Goal: Information Seeking & Learning: Learn about a topic

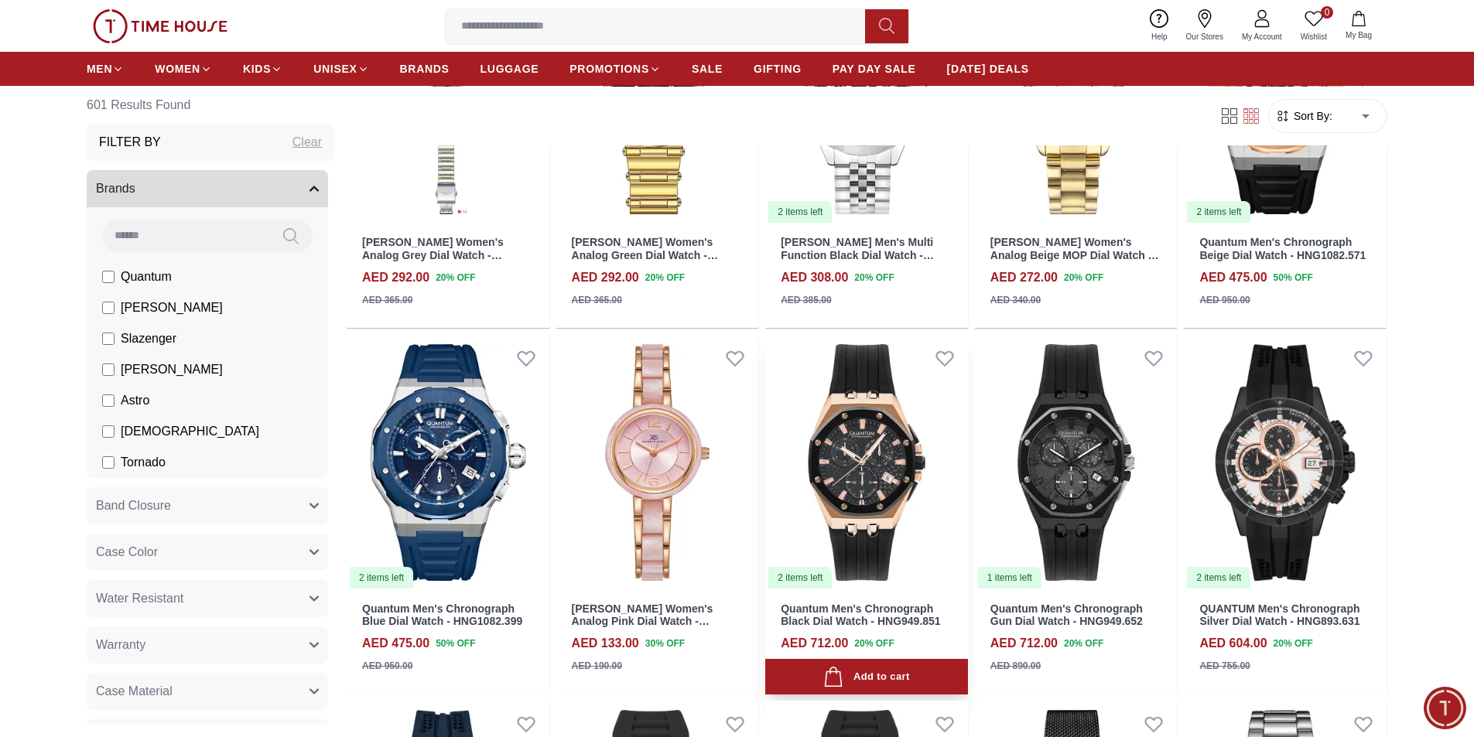
scroll to position [1238, 0]
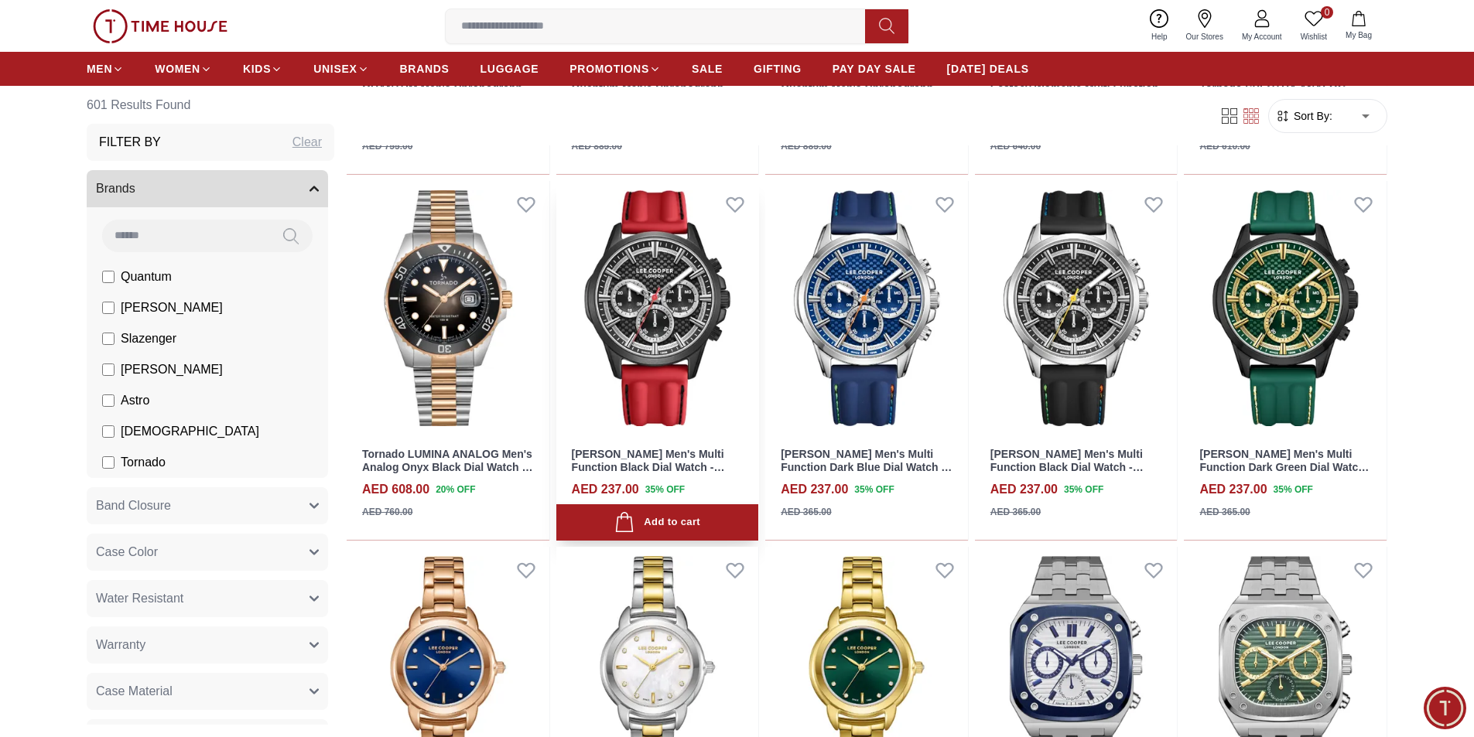
scroll to position [1934, 0]
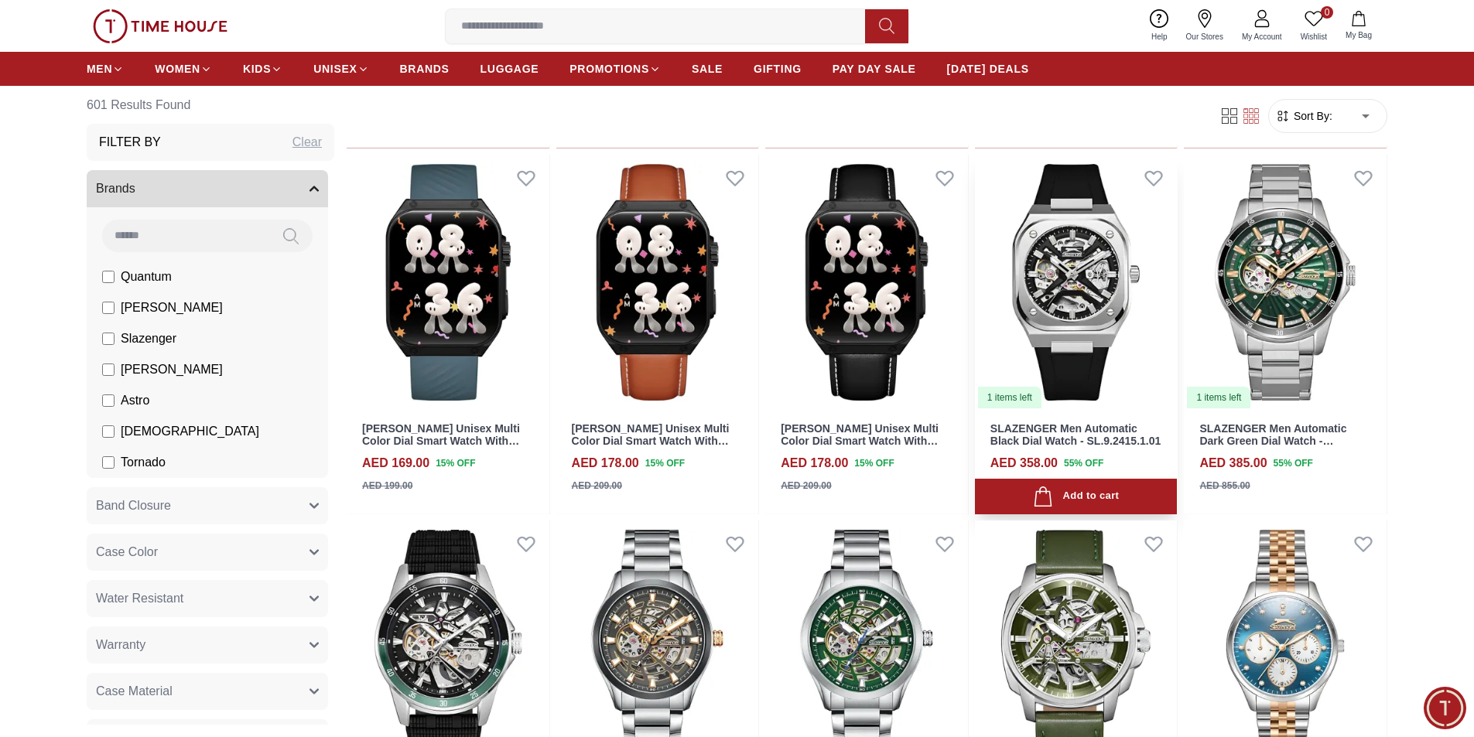
scroll to position [3404, 0]
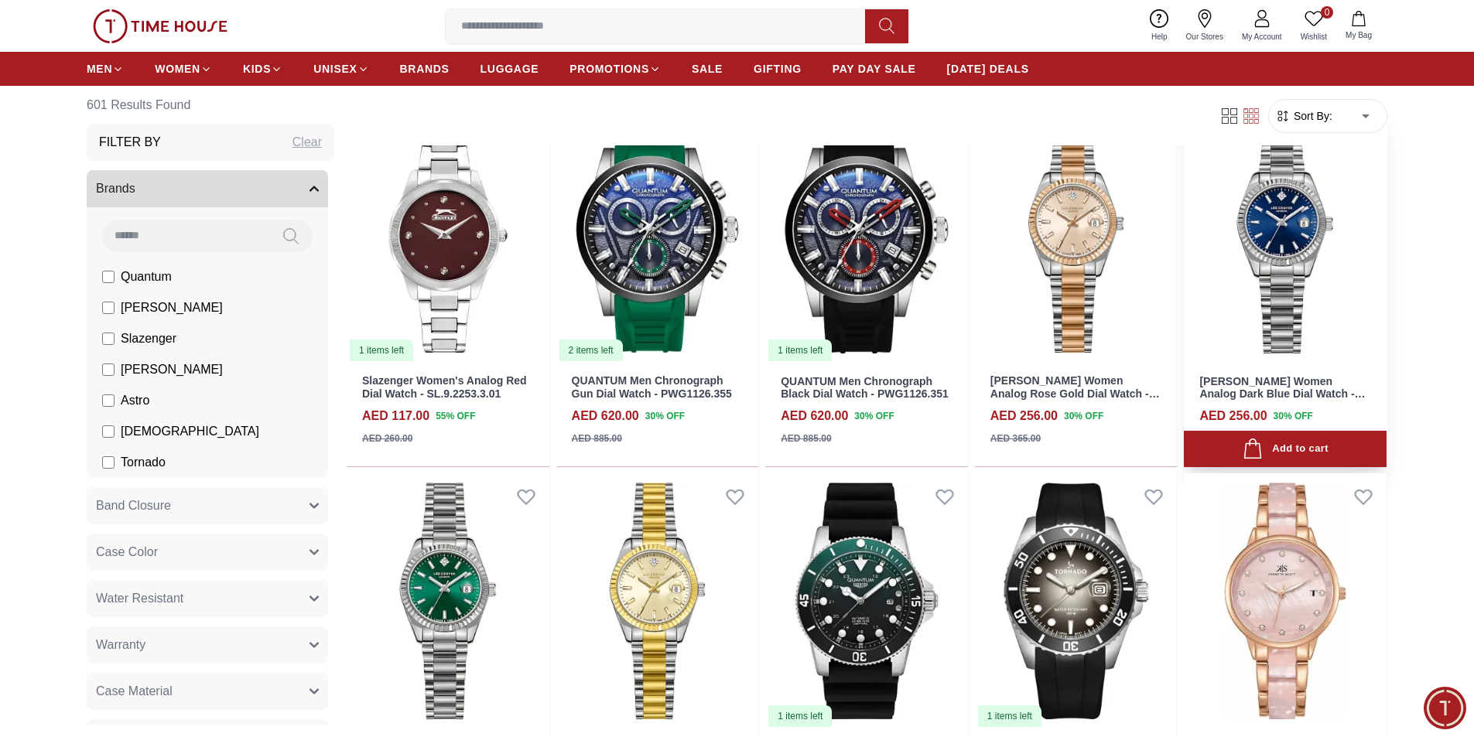
scroll to position [5028, 0]
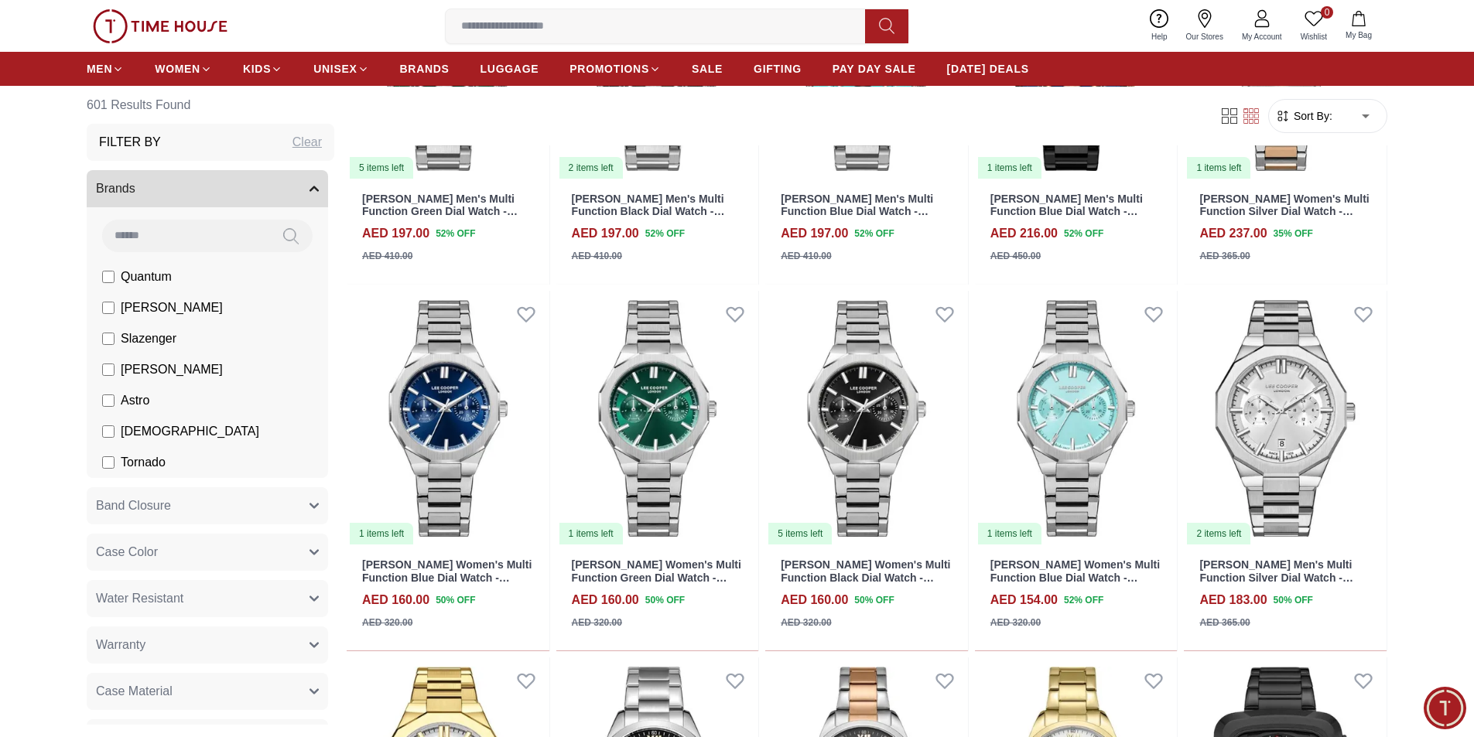
scroll to position [7890, 0]
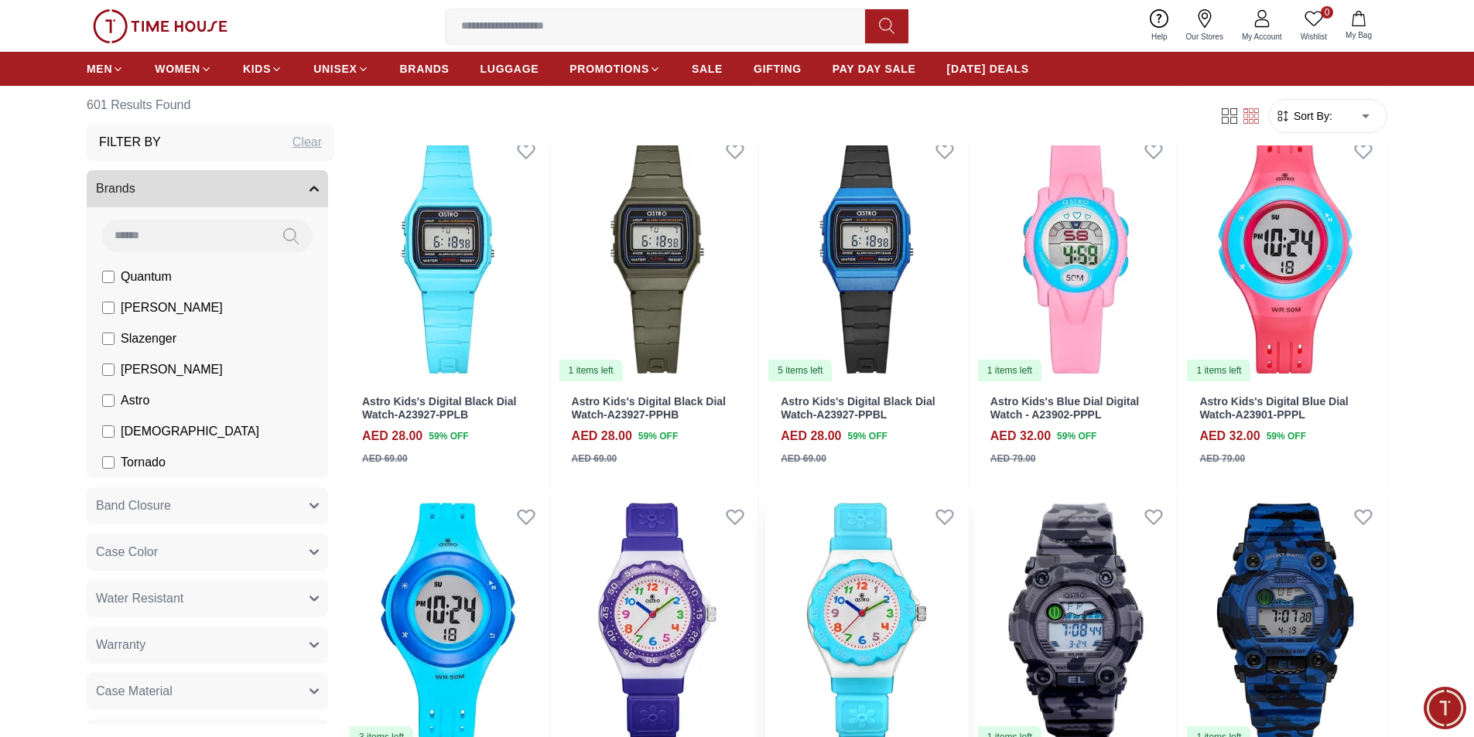
scroll to position [10134, 0]
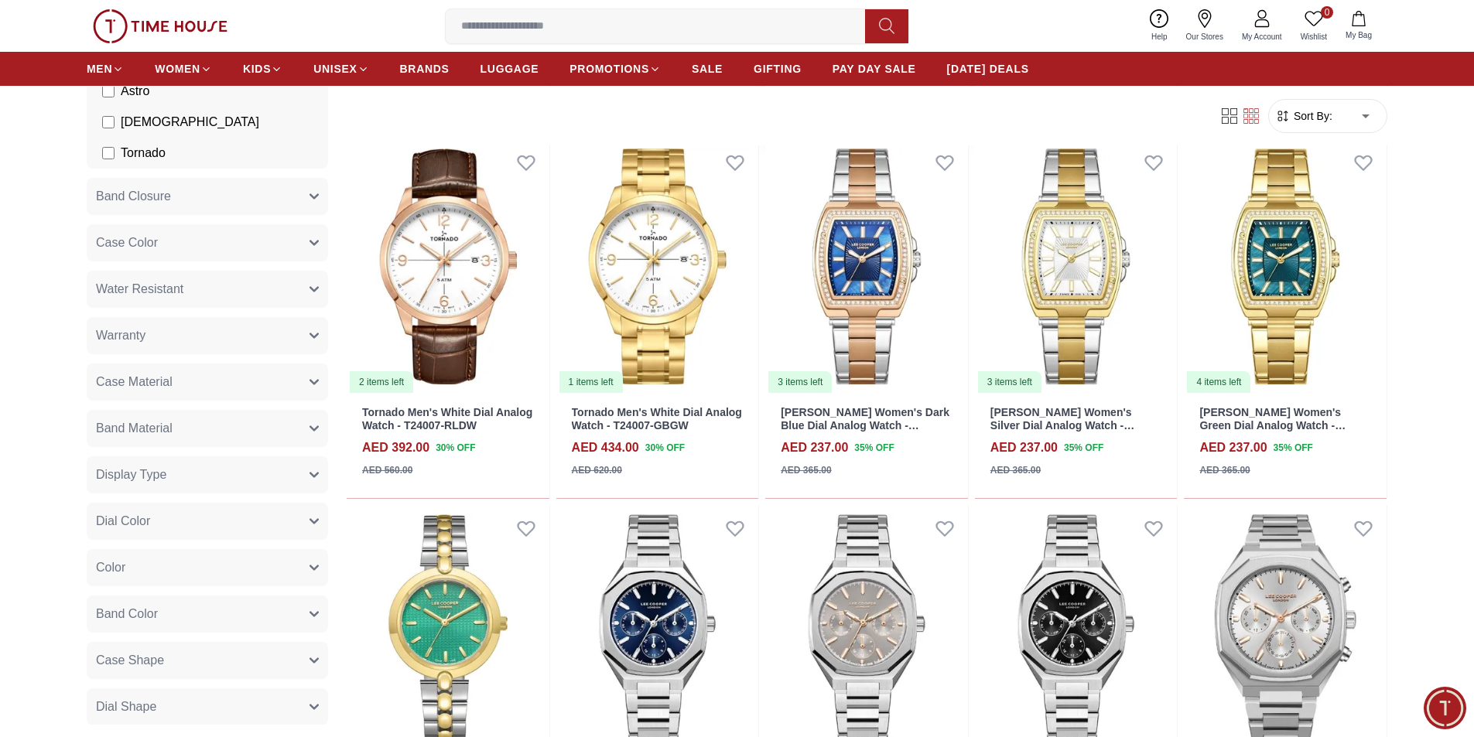
scroll to position [11681, 0]
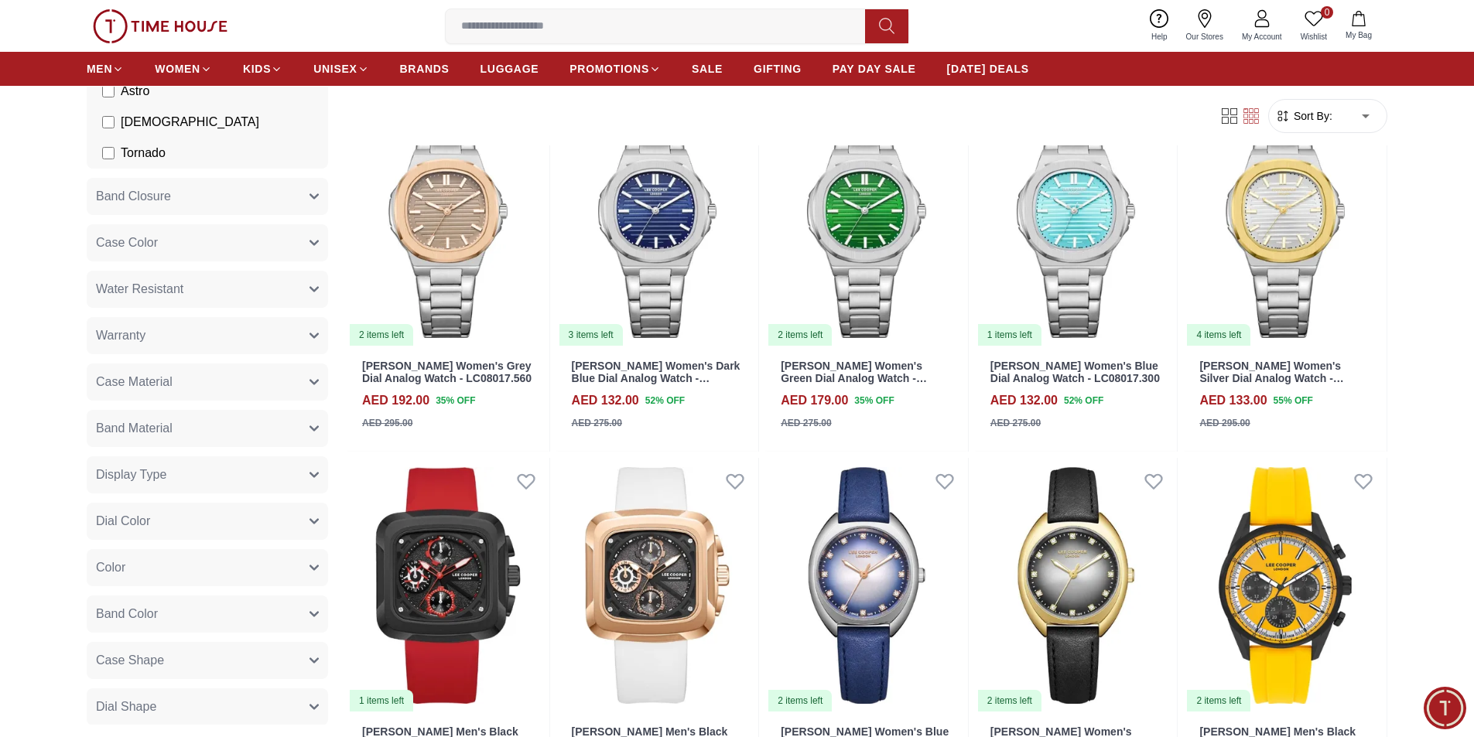
scroll to position [13272, 0]
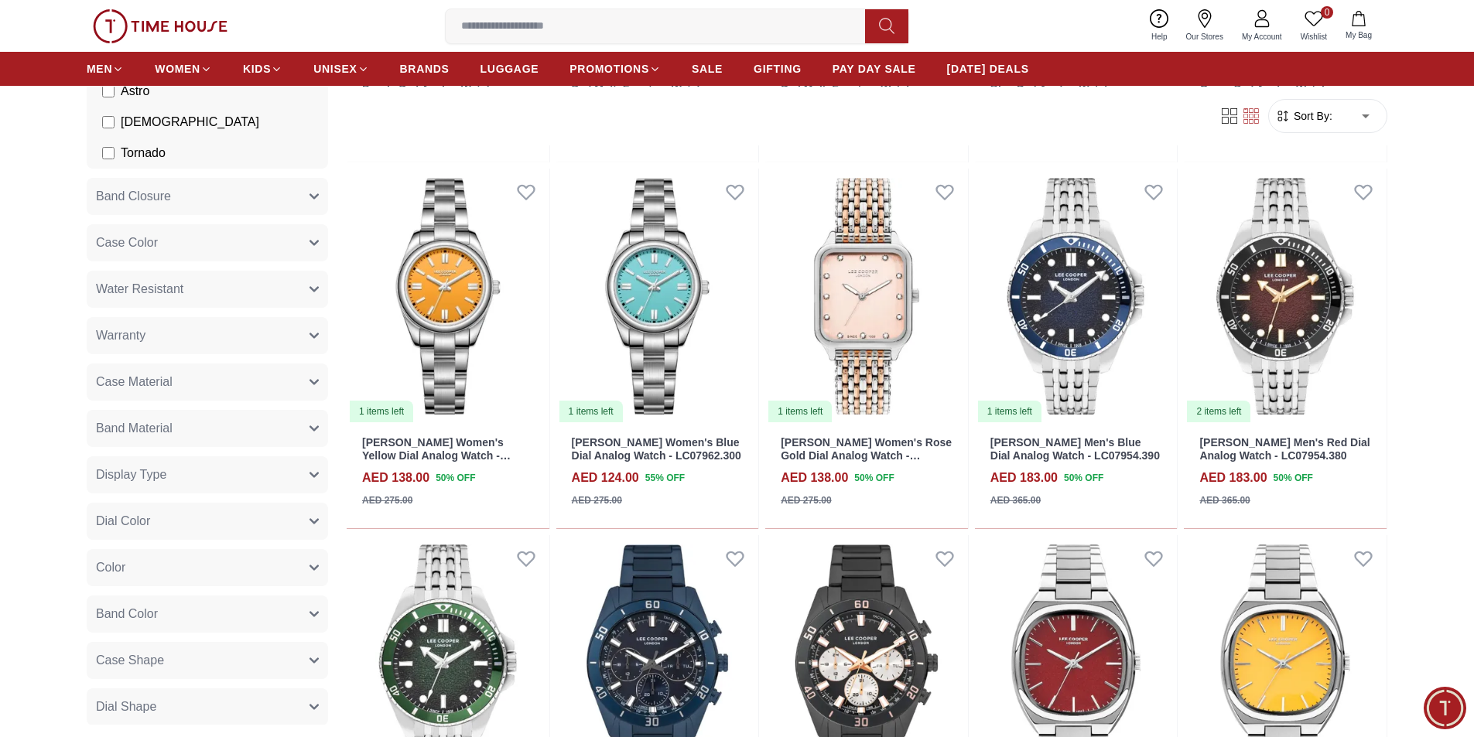
scroll to position [14564, 0]
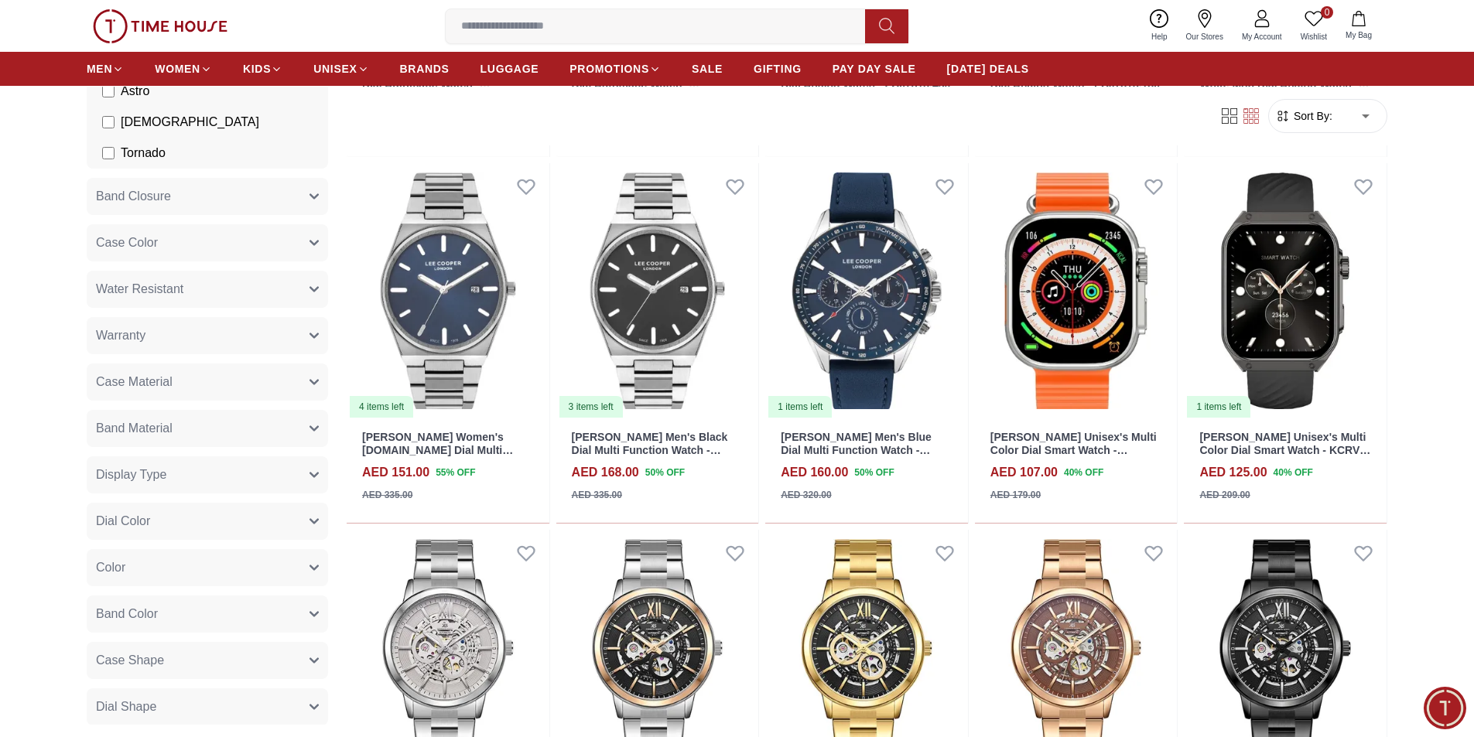
scroll to position [16201, 0]
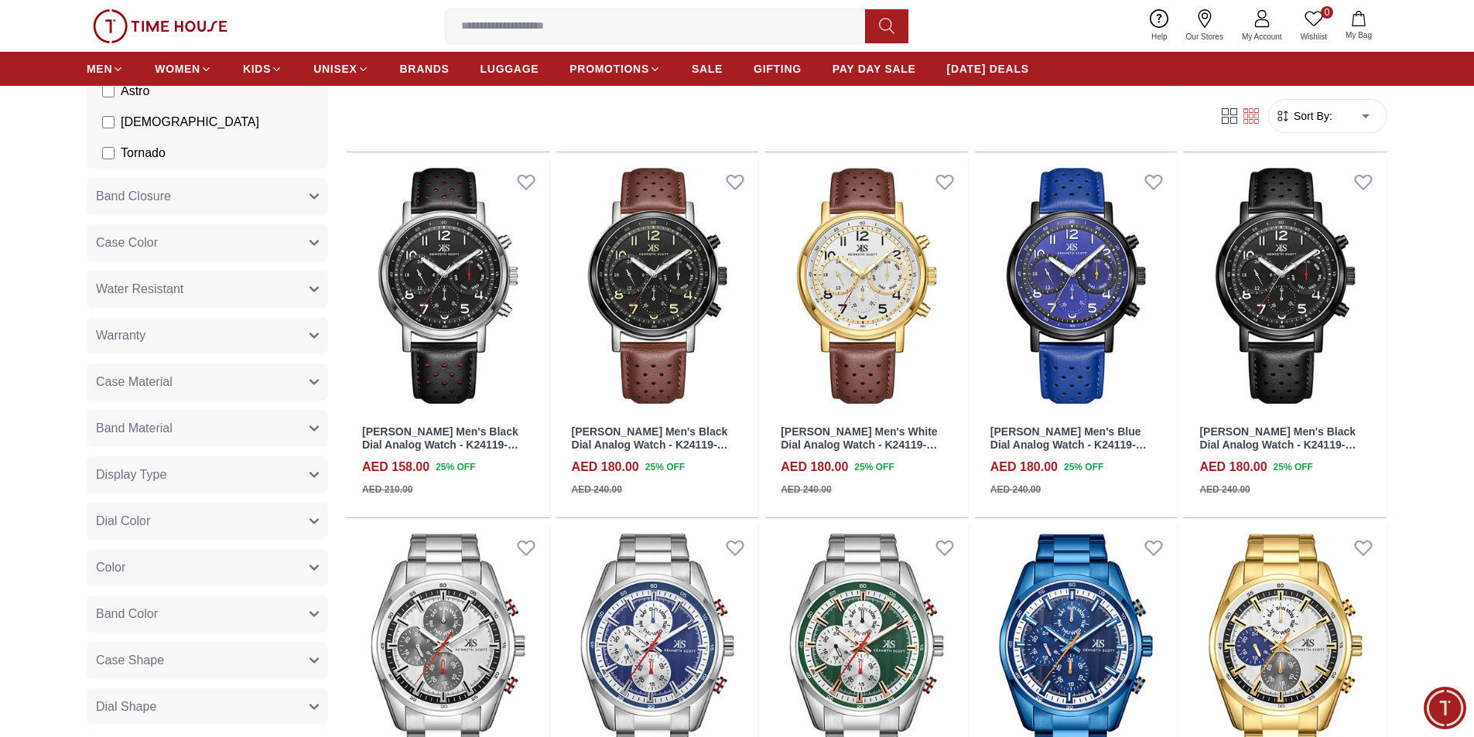
scroll to position [17529, 0]
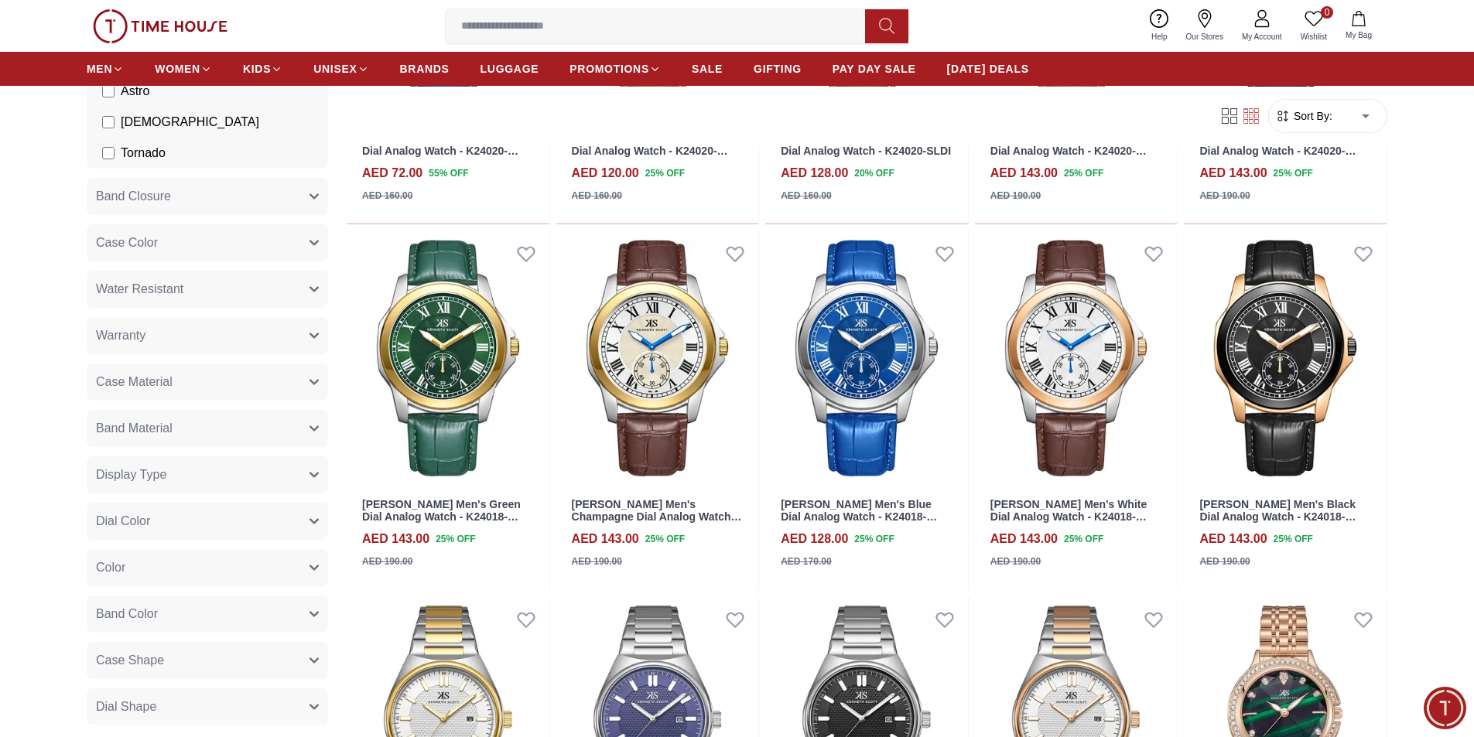
scroll to position [18912, 0]
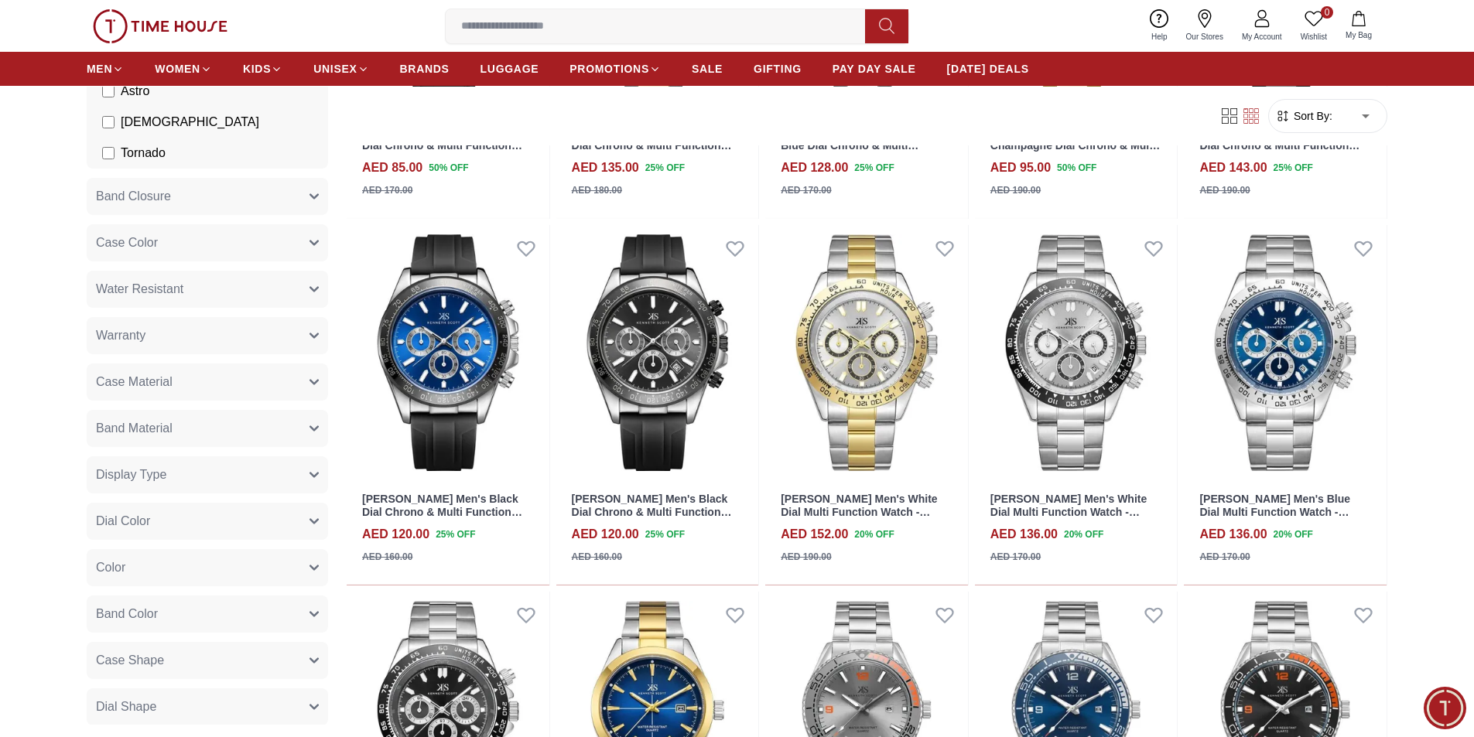
scroll to position [20453, 0]
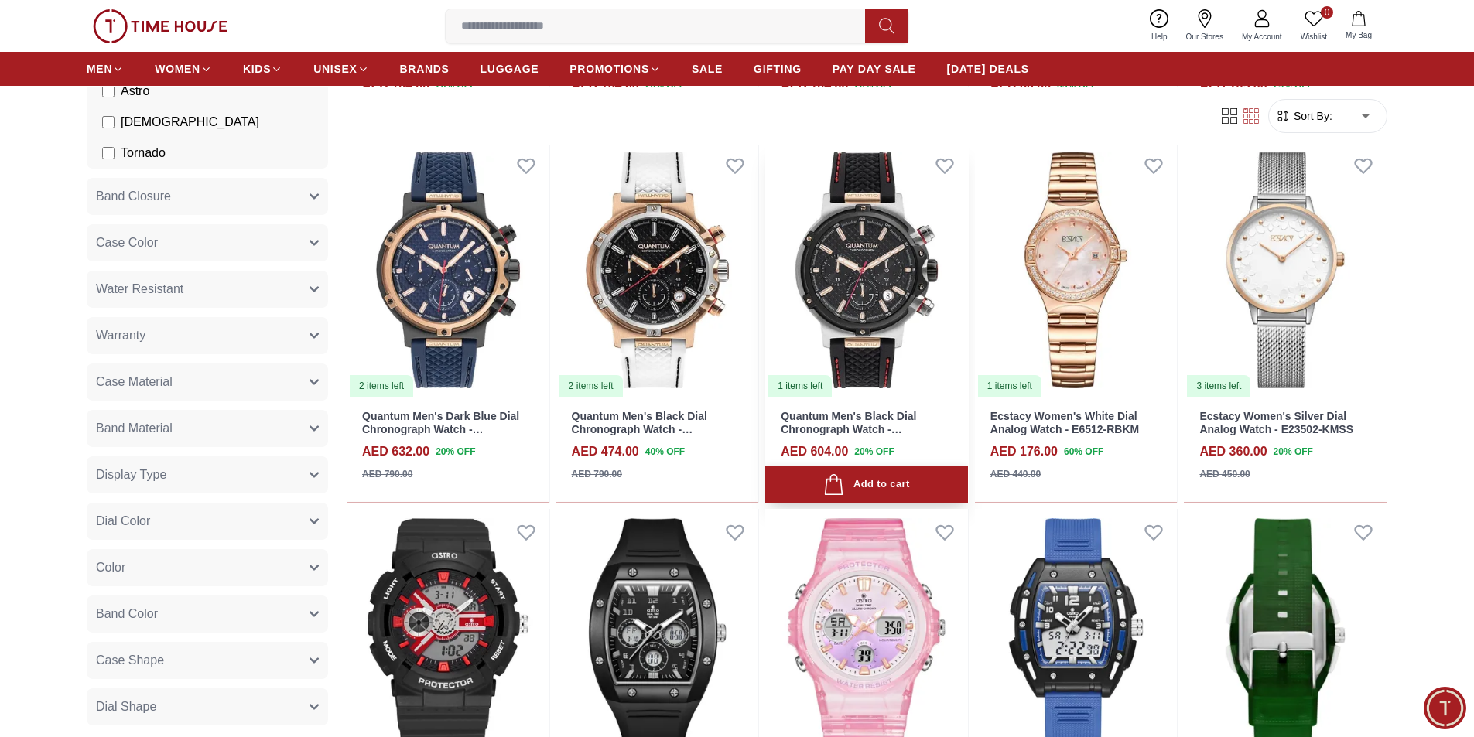
scroll to position [22158, 0]
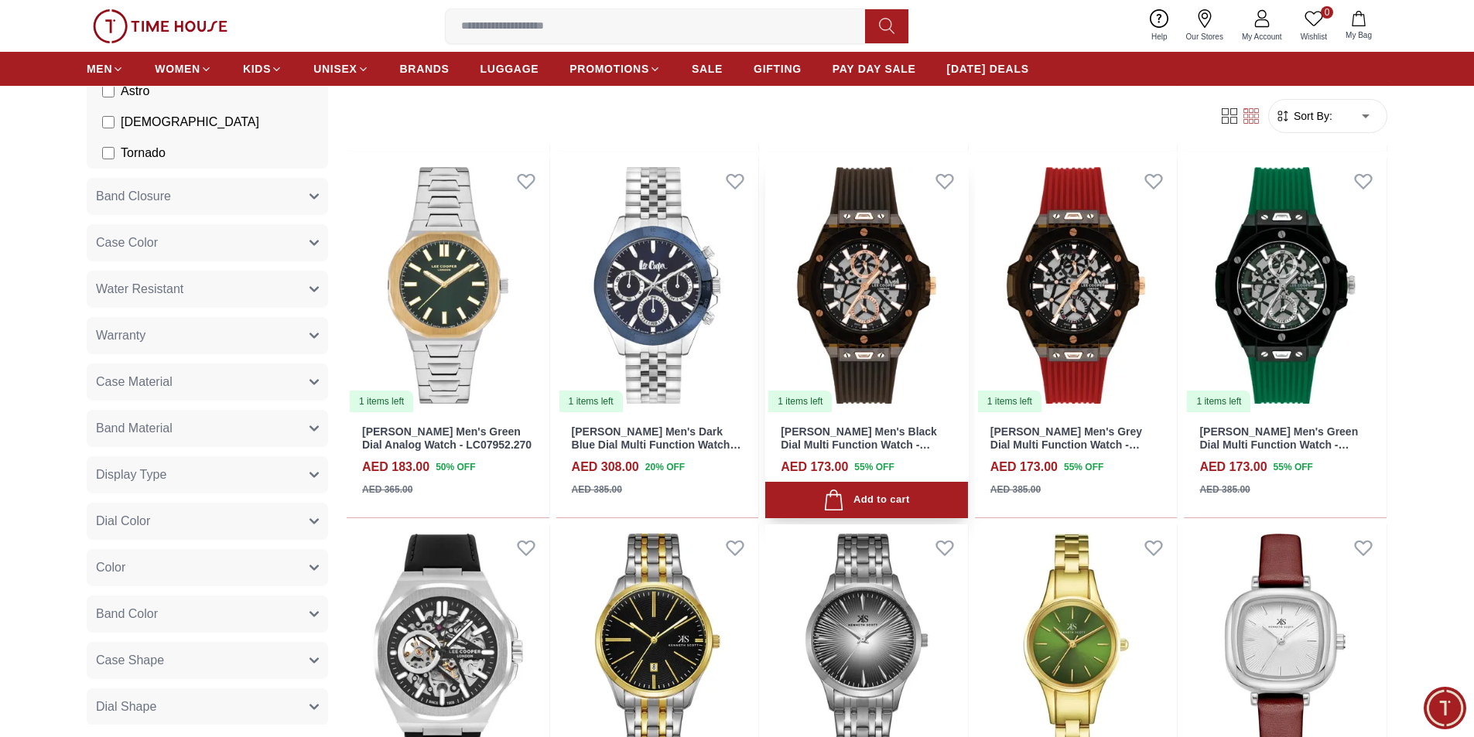
scroll to position [23362, 0]
